Goal: Task Accomplishment & Management: Manage account settings

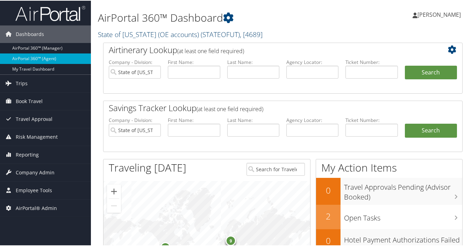
click at [206, 33] on span "( STATEOFUT )" at bounding box center [219, 33] width 39 height 9
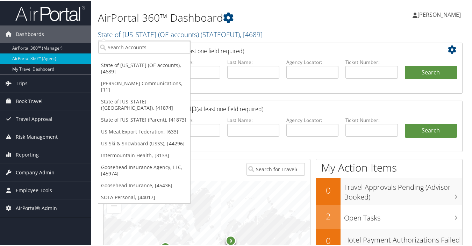
click at [30, 169] on span "Company Admin" at bounding box center [35, 171] width 39 height 17
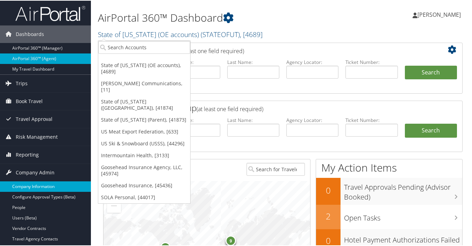
click at [40, 185] on link "Company Information" at bounding box center [45, 186] width 91 height 10
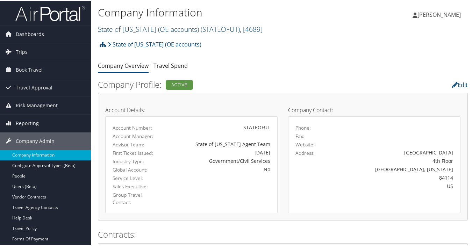
click at [204, 29] on span "( STATEOFUT )" at bounding box center [219, 28] width 39 height 9
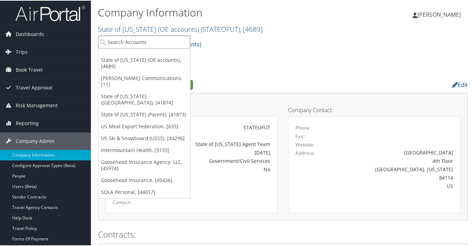
click at [128, 42] on input "search" at bounding box center [144, 41] width 92 height 13
type input "skidmo"
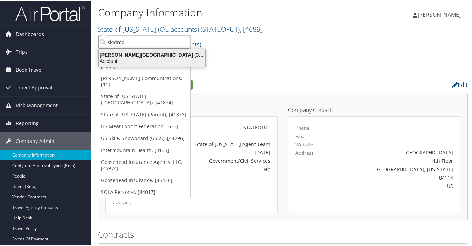
click at [119, 56] on div "Skidmore College (301685), [26705]" at bounding box center [151, 54] width 115 height 6
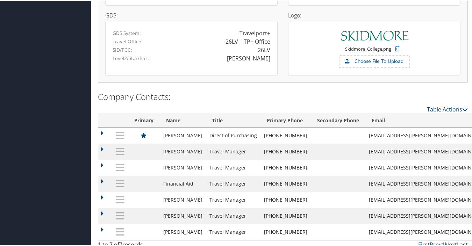
scroll to position [575, 0]
